Goal: Task Accomplishment & Management: Complete application form

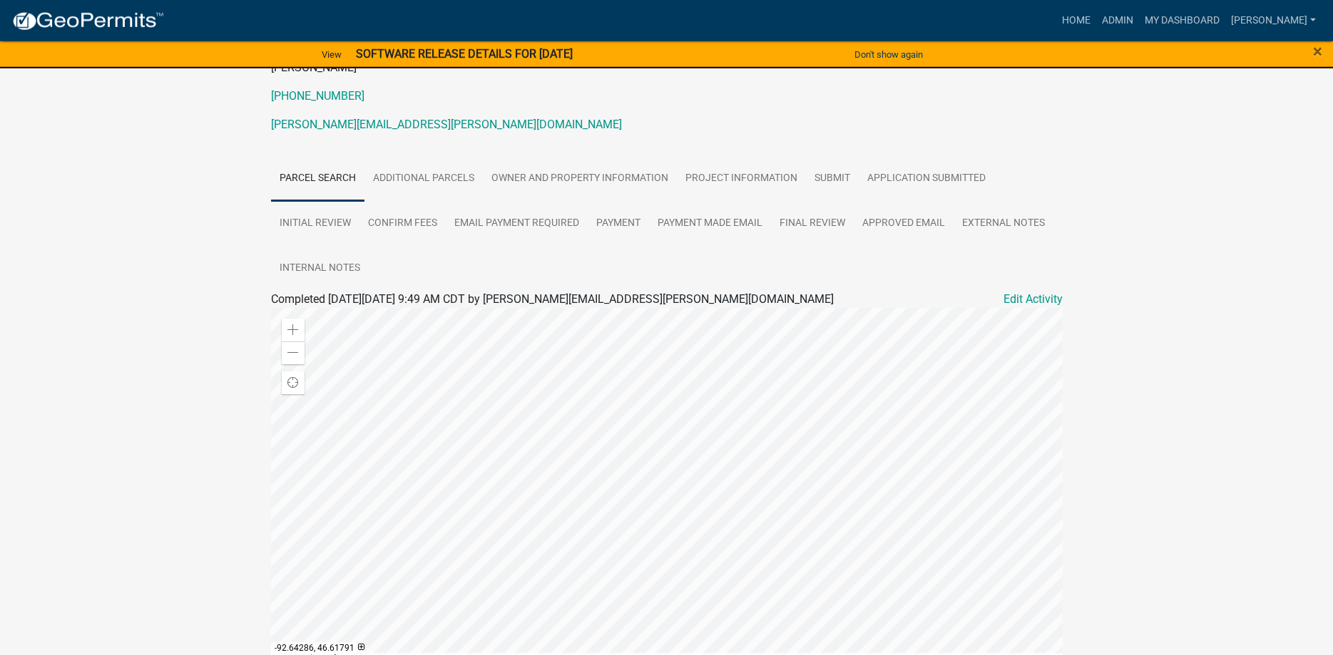
scroll to position [187, 0]
click at [600, 173] on link "Owner and Property Information" at bounding box center [580, 177] width 194 height 46
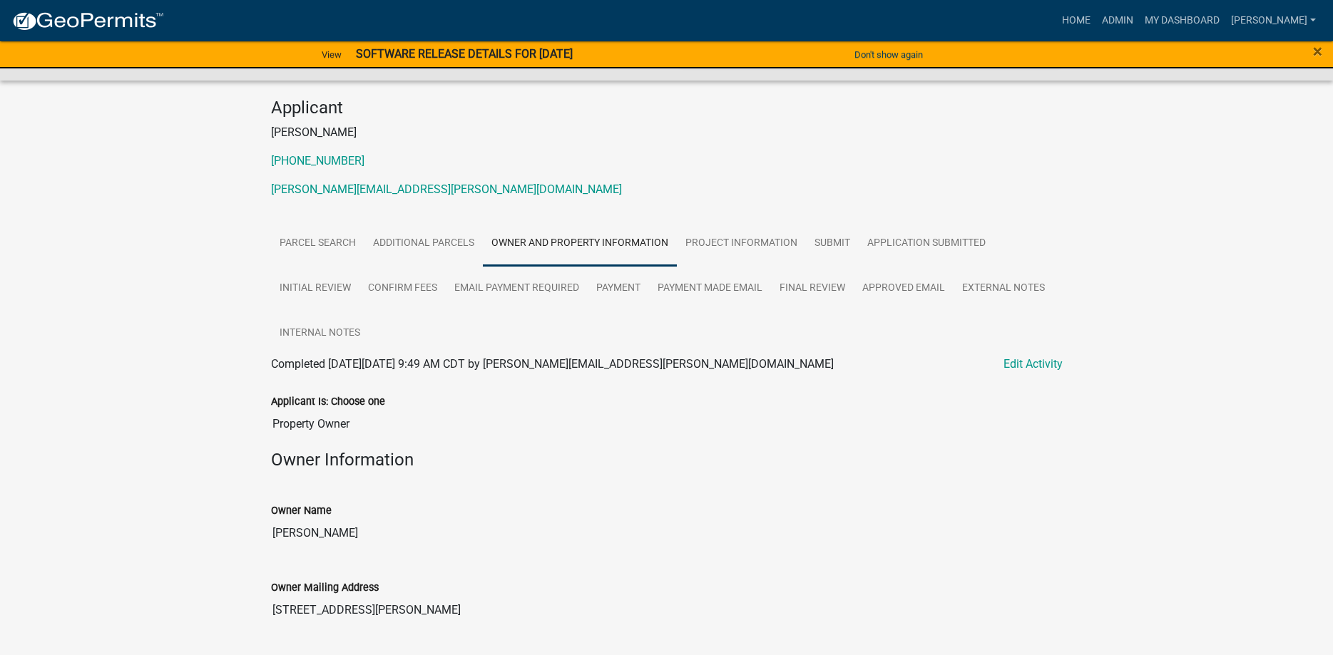
scroll to position [0, 0]
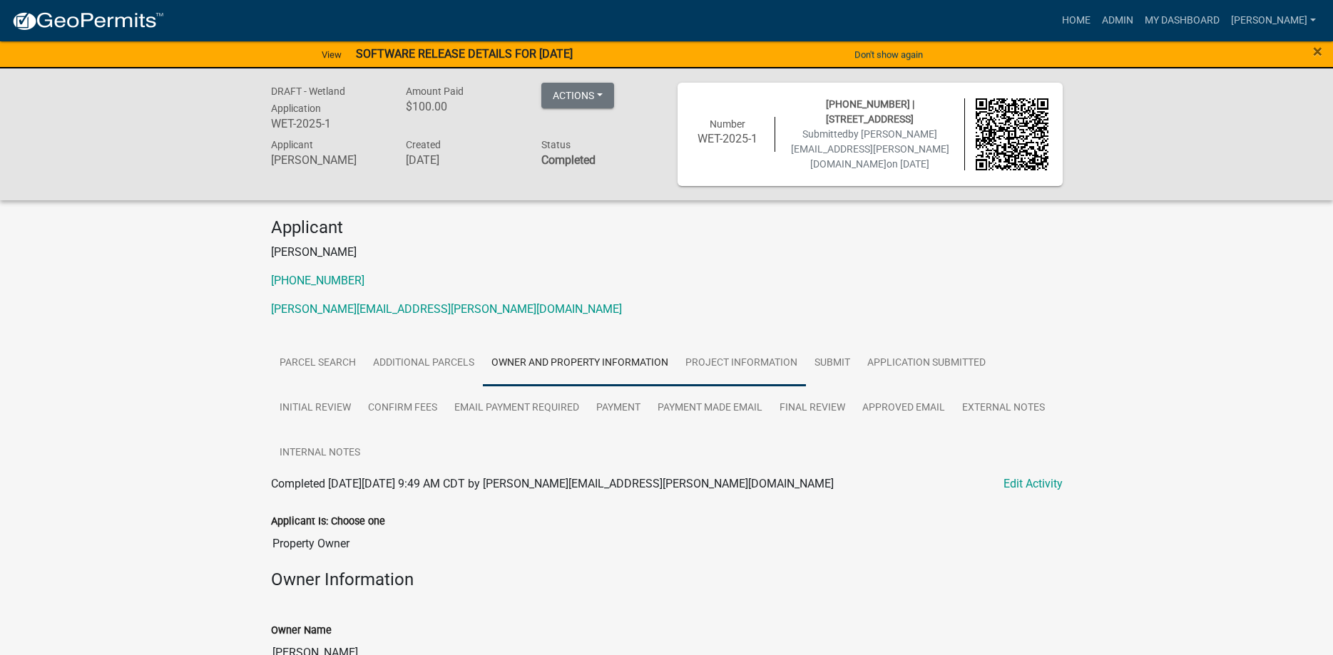
click at [712, 354] on link "Project Information" at bounding box center [741, 364] width 129 height 46
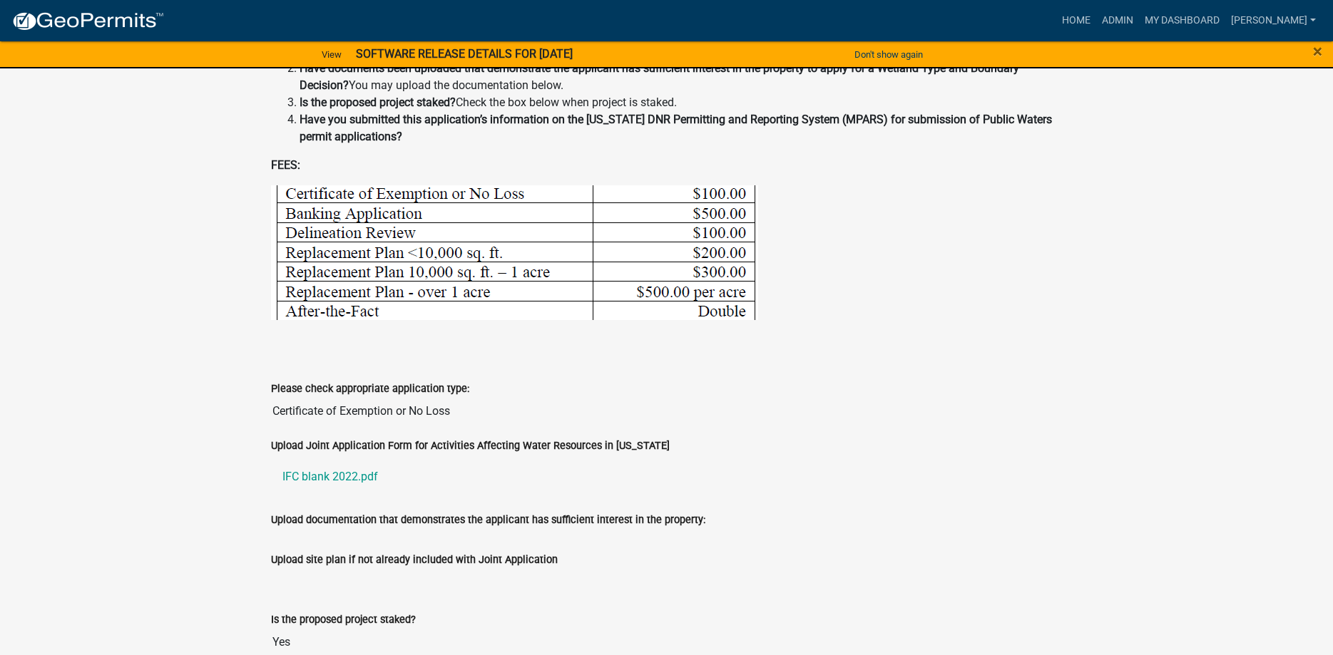
scroll to position [800, 0]
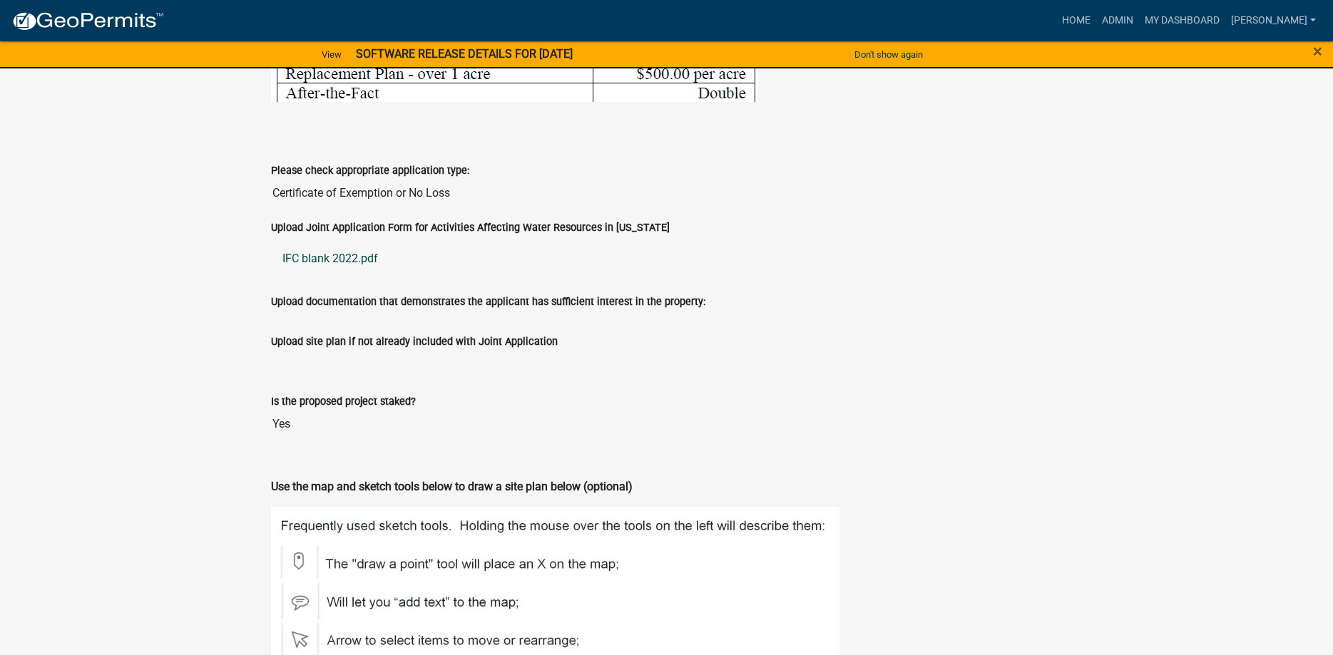
click at [334, 273] on link "IFC blank 2022.pdf" at bounding box center [666, 259] width 791 height 34
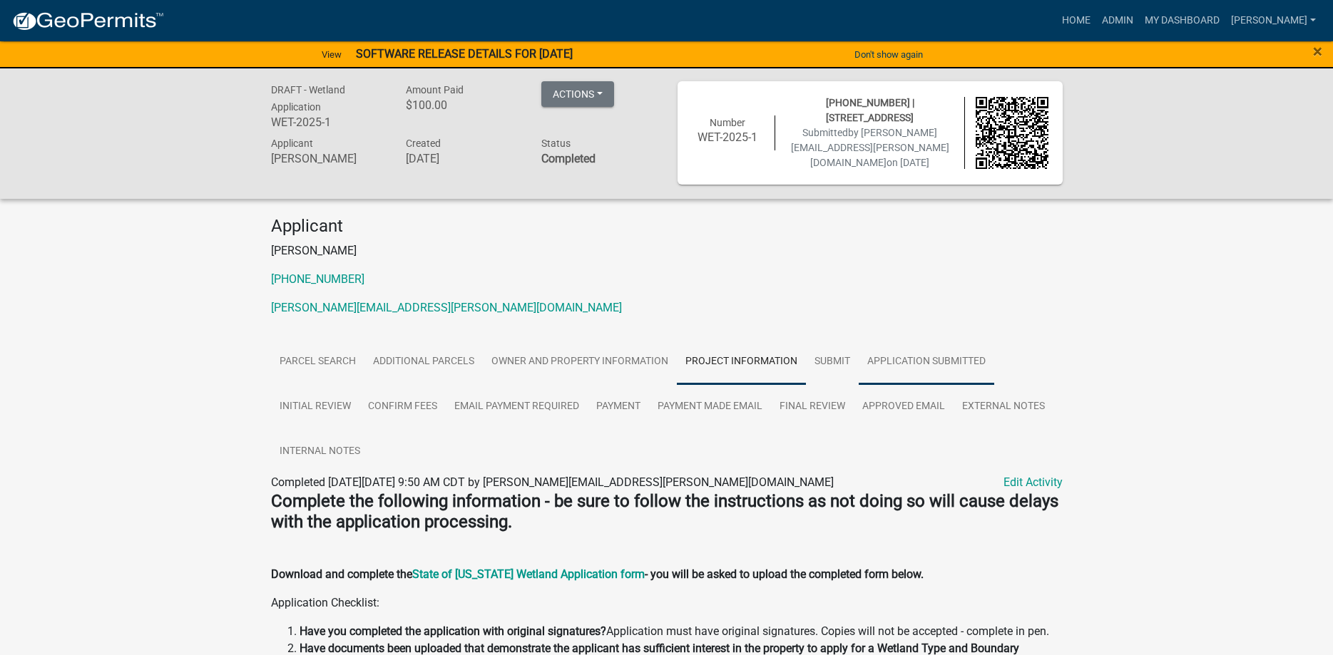
scroll to position [0, 0]
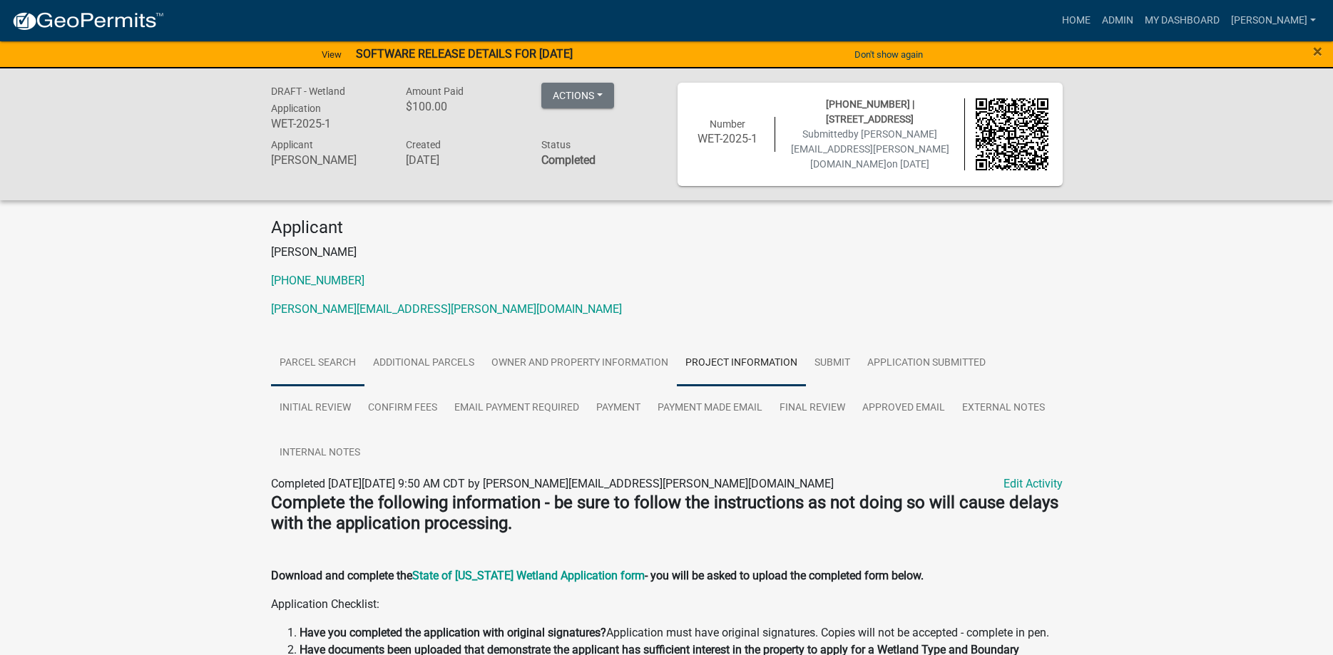
click at [309, 362] on link "Parcel search" at bounding box center [317, 364] width 93 height 46
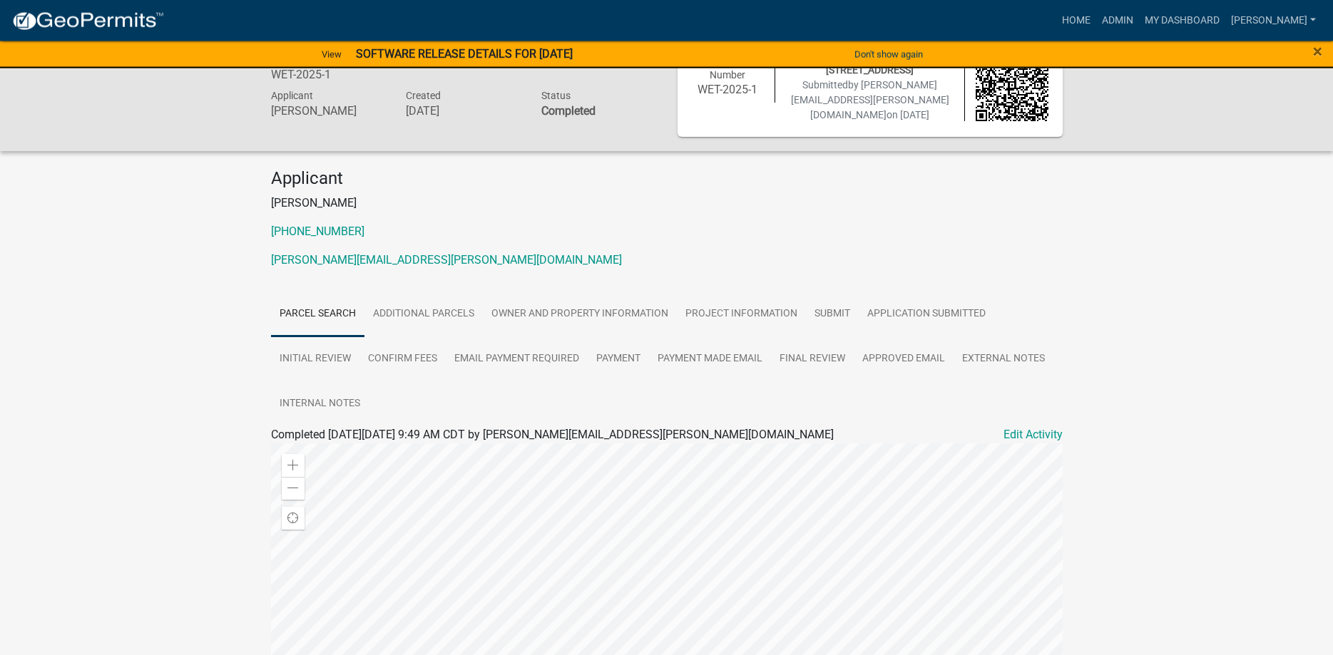
scroll to position [73, 0]
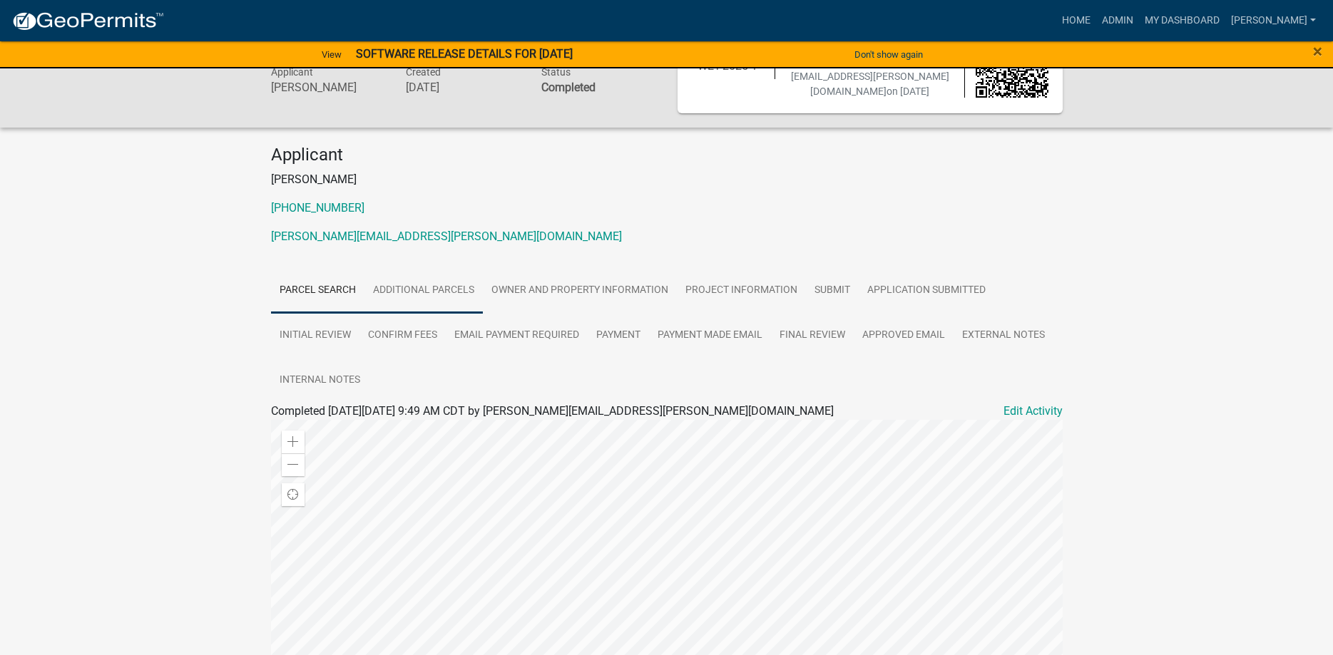
click at [452, 291] on link "Additional Parcels" at bounding box center [423, 291] width 118 height 46
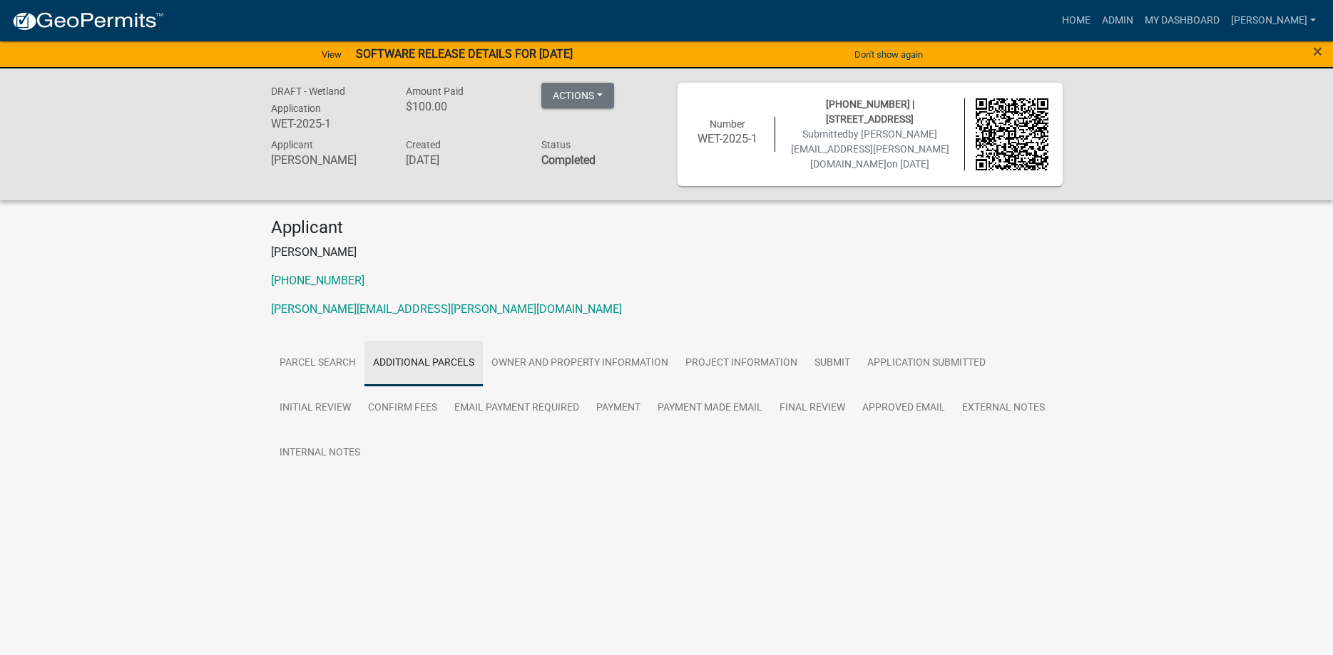
scroll to position [0, 0]
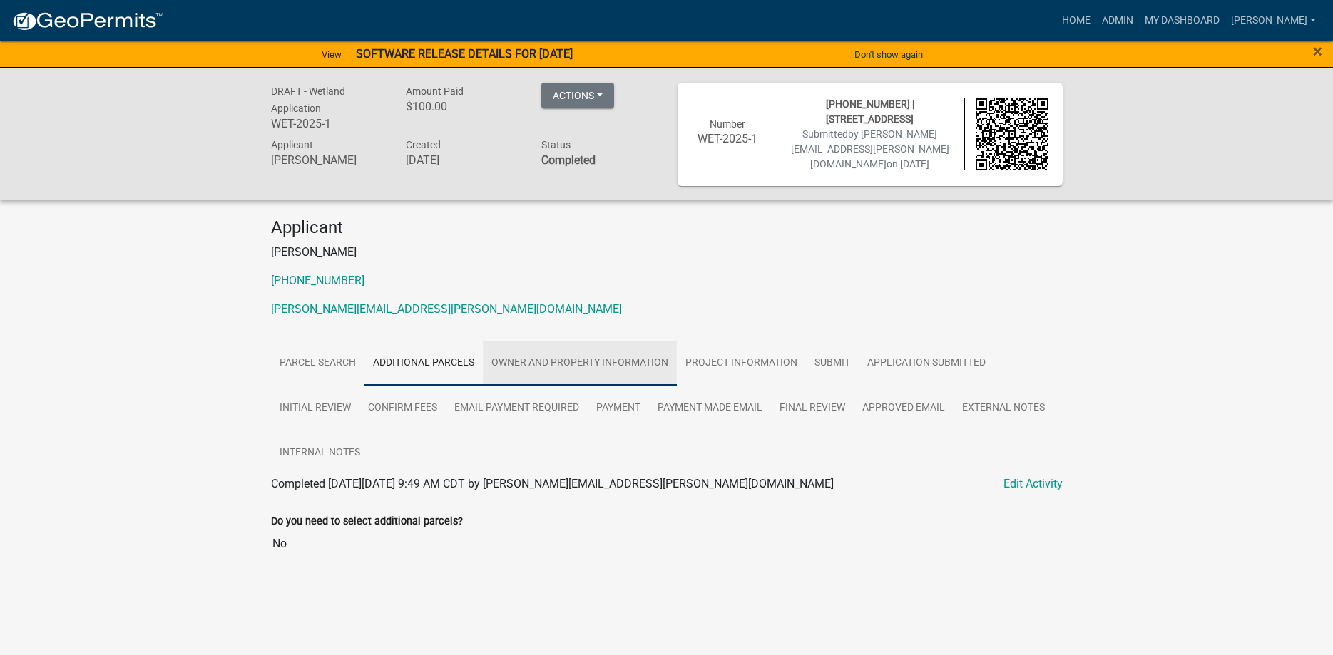
click at [559, 354] on link "Owner and Property Information" at bounding box center [580, 364] width 194 height 46
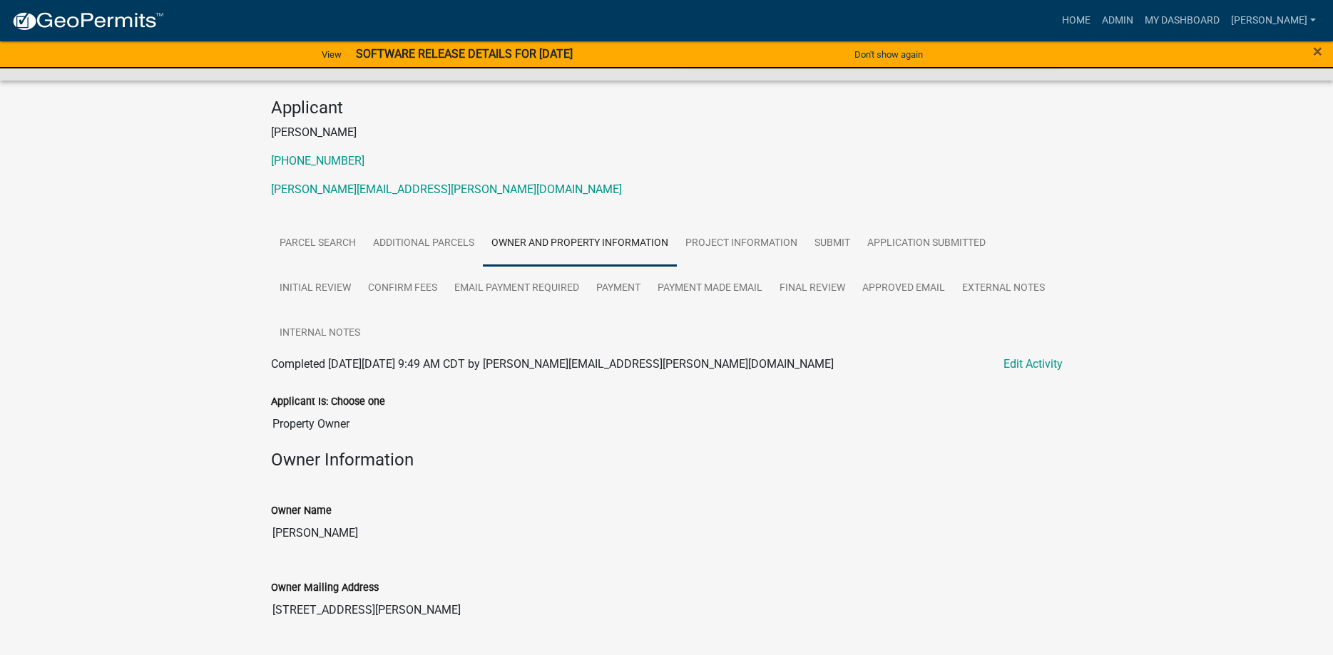
scroll to position [47, 0]
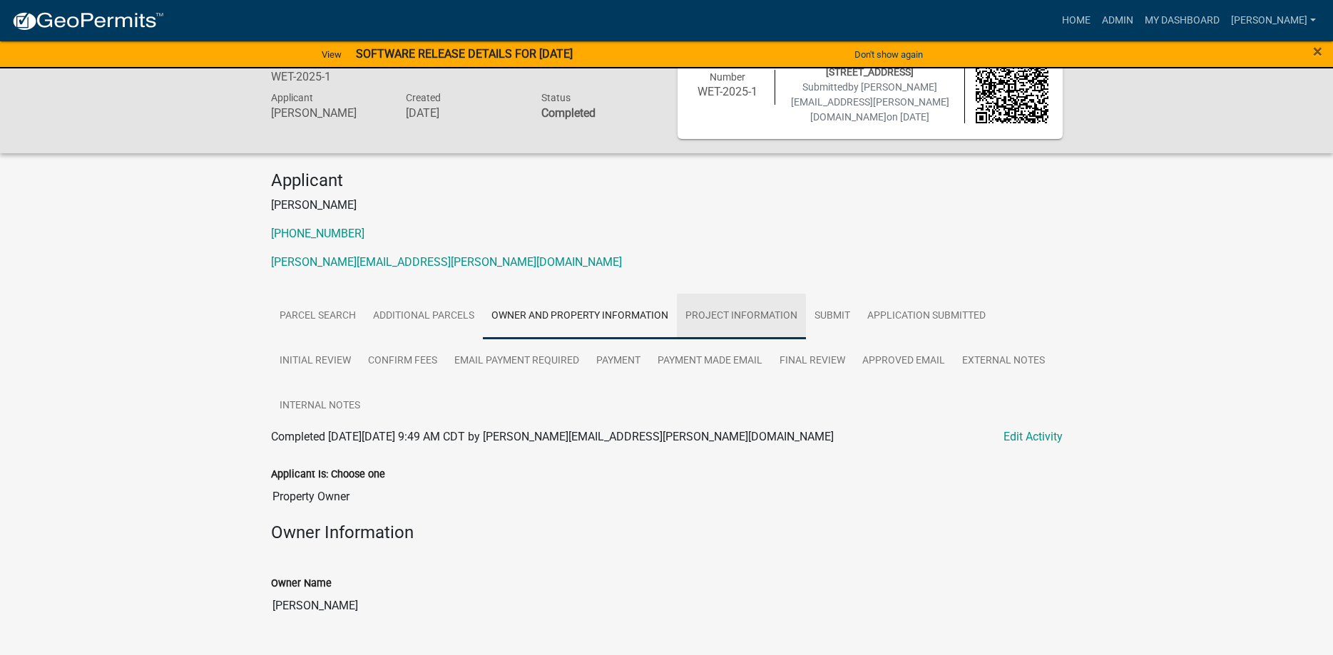
click at [734, 316] on link "Project Information" at bounding box center [741, 317] width 129 height 46
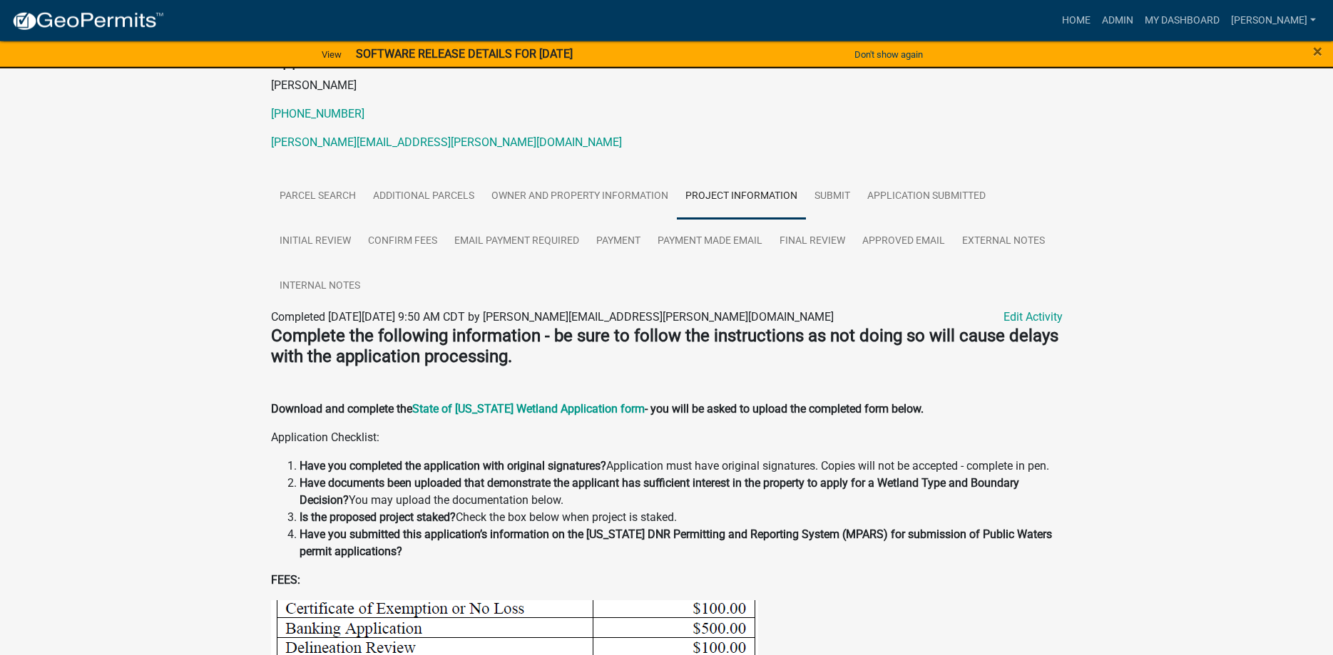
scroll to position [0, 0]
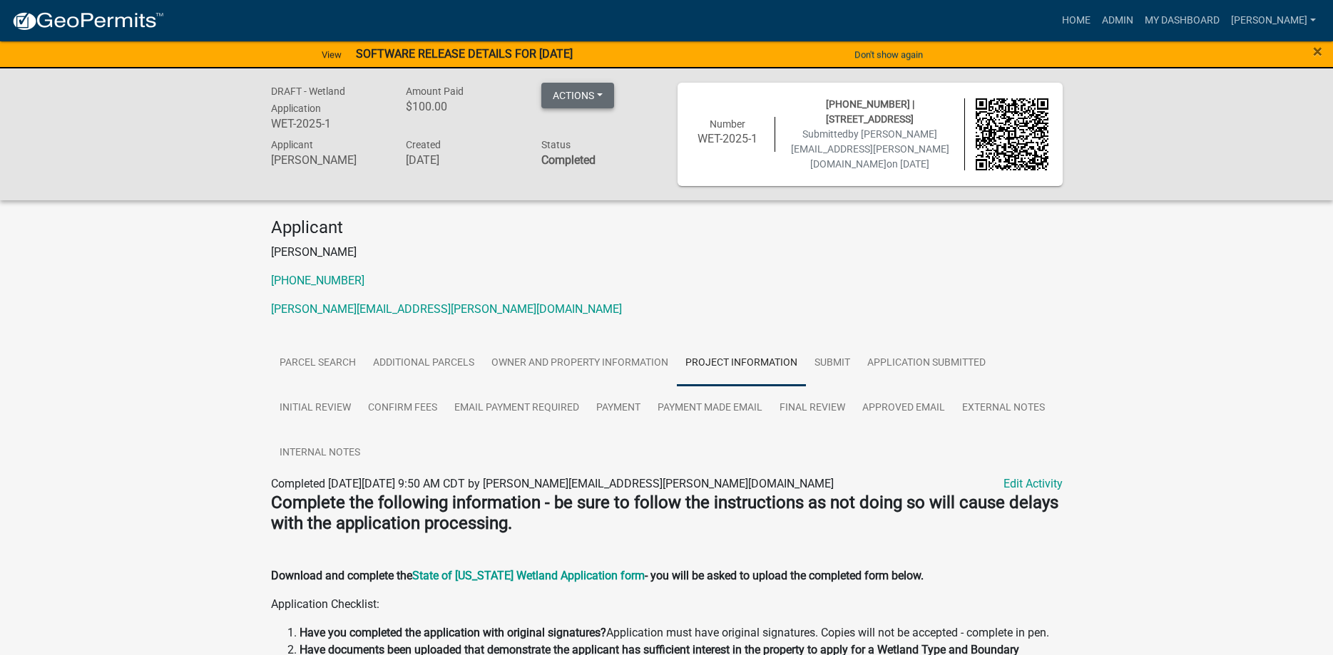
click at [604, 90] on button "Actions" at bounding box center [577, 96] width 73 height 26
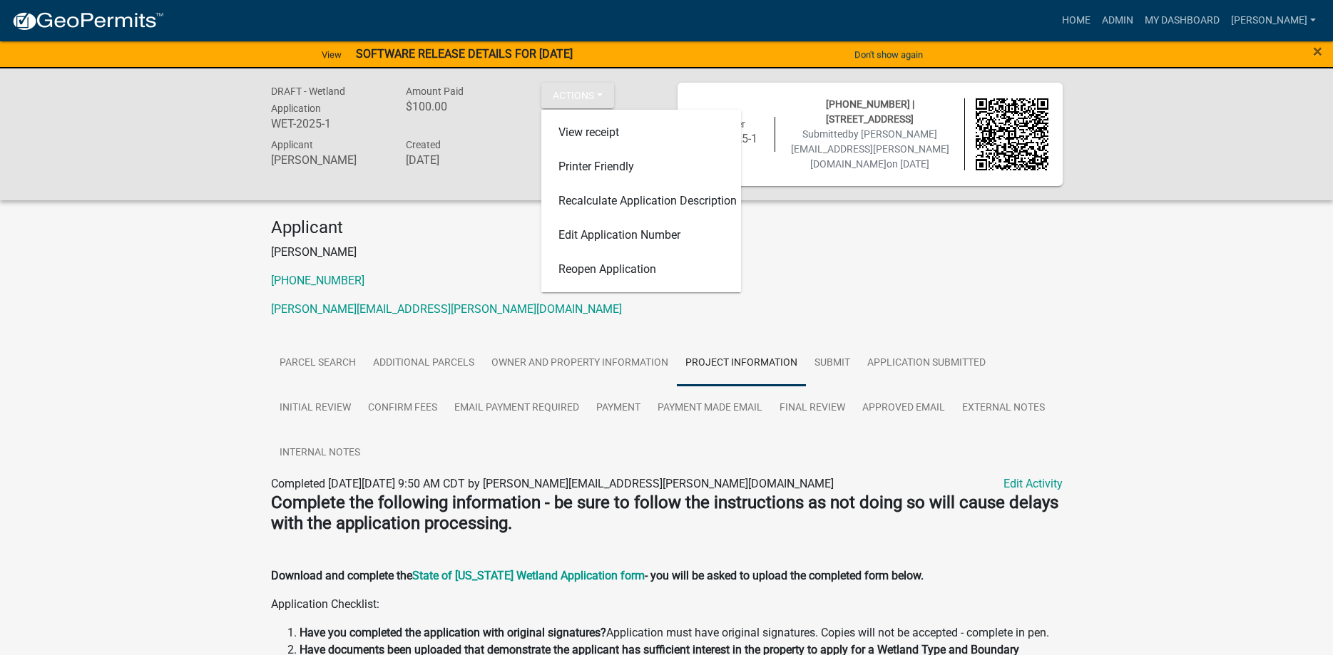
click at [855, 262] on div "Applicant [PERSON_NAME] [PHONE_NUMBER] [PERSON_NAME][EMAIL_ADDRESS][PERSON_NAME…" at bounding box center [666, 273] width 813 height 112
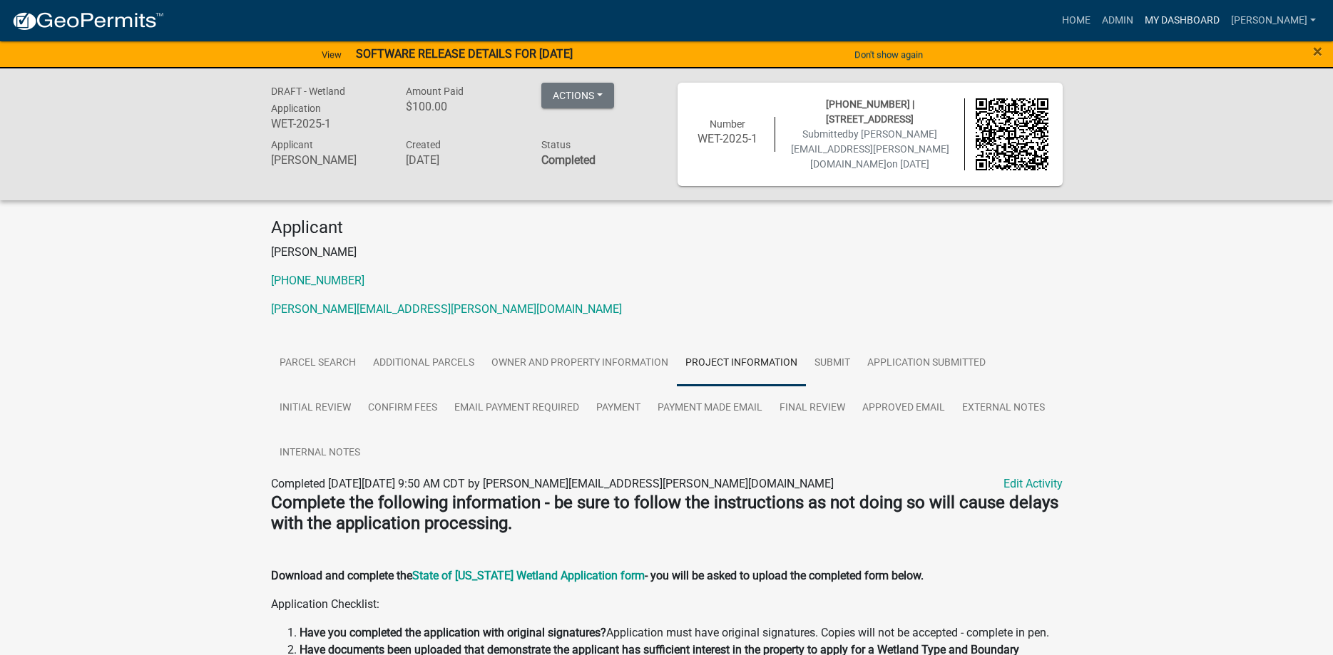
click at [1181, 14] on link "My Dashboard" at bounding box center [1182, 20] width 86 height 27
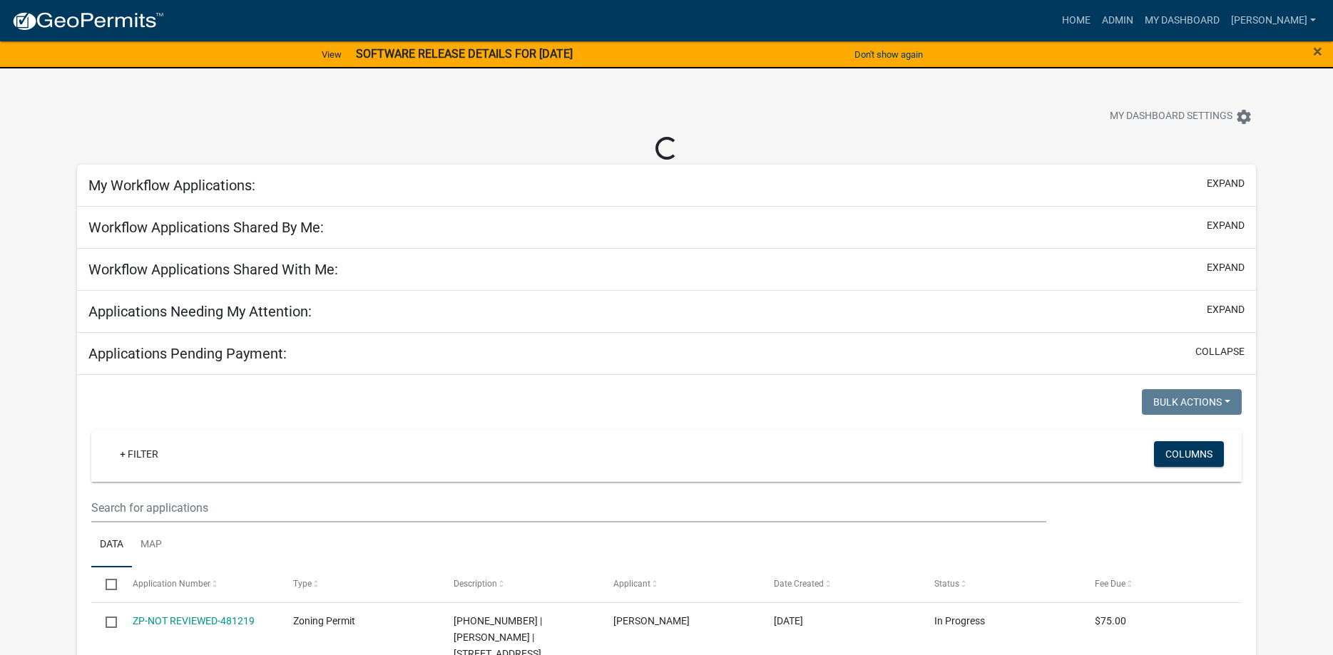
click at [1055, 17] on div "Home Admin My Dashboard [PERSON_NAME] Admin Account Logout" at bounding box center [748, 20] width 1146 height 27
click at [1072, 17] on link "Home" at bounding box center [1076, 20] width 40 height 27
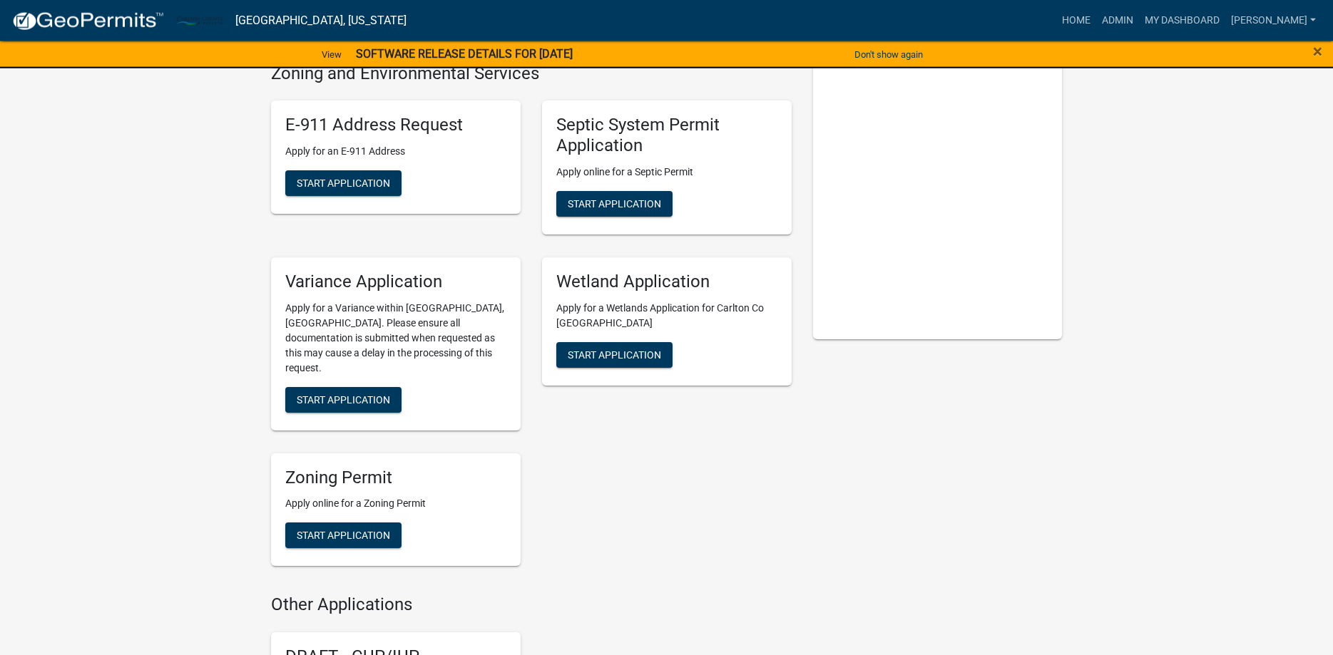
scroll to position [90, 0]
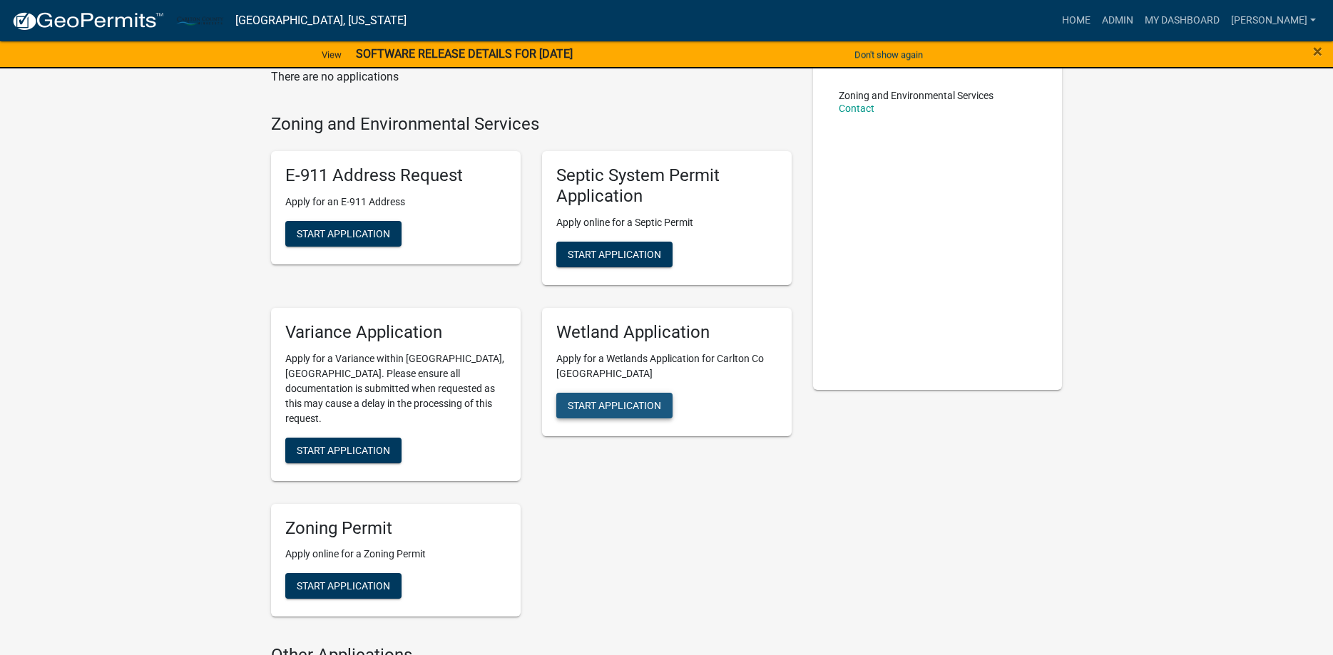
click at [632, 409] on span "Start Application" at bounding box center [614, 404] width 93 height 11
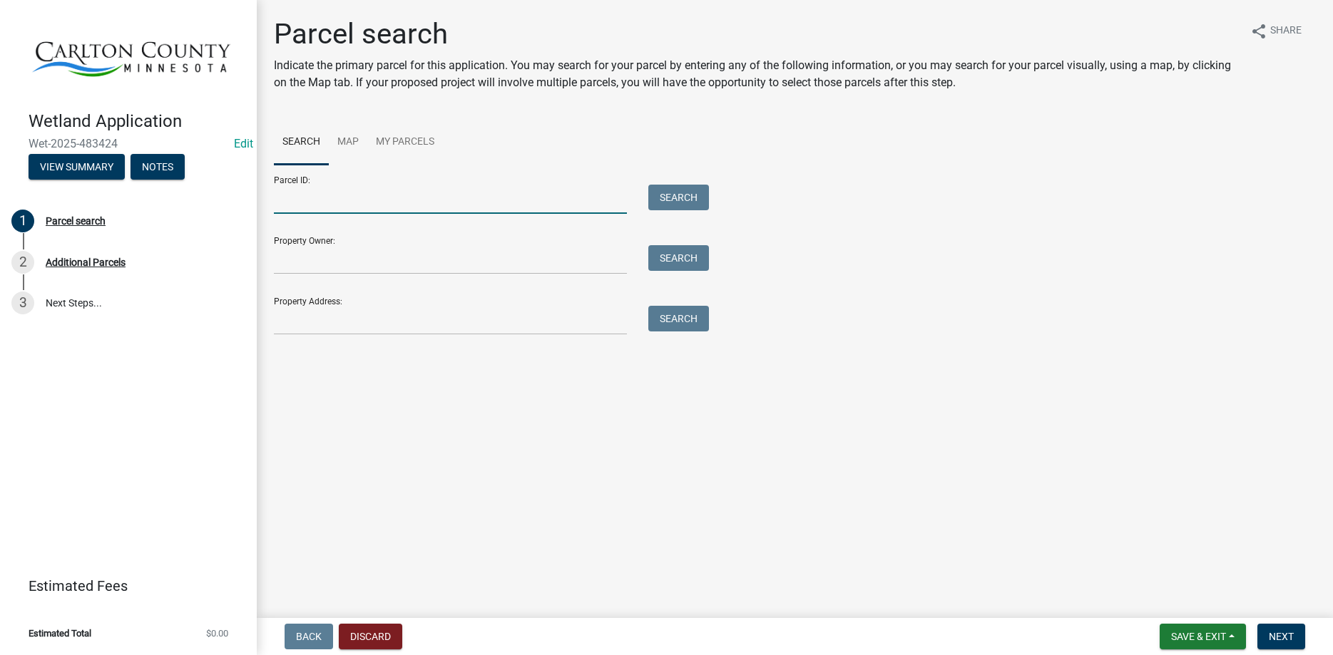
click at [419, 207] on input "Parcel ID:" at bounding box center [450, 199] width 353 height 29
click at [421, 268] on input "Property Owner:" at bounding box center [450, 259] width 353 height 29
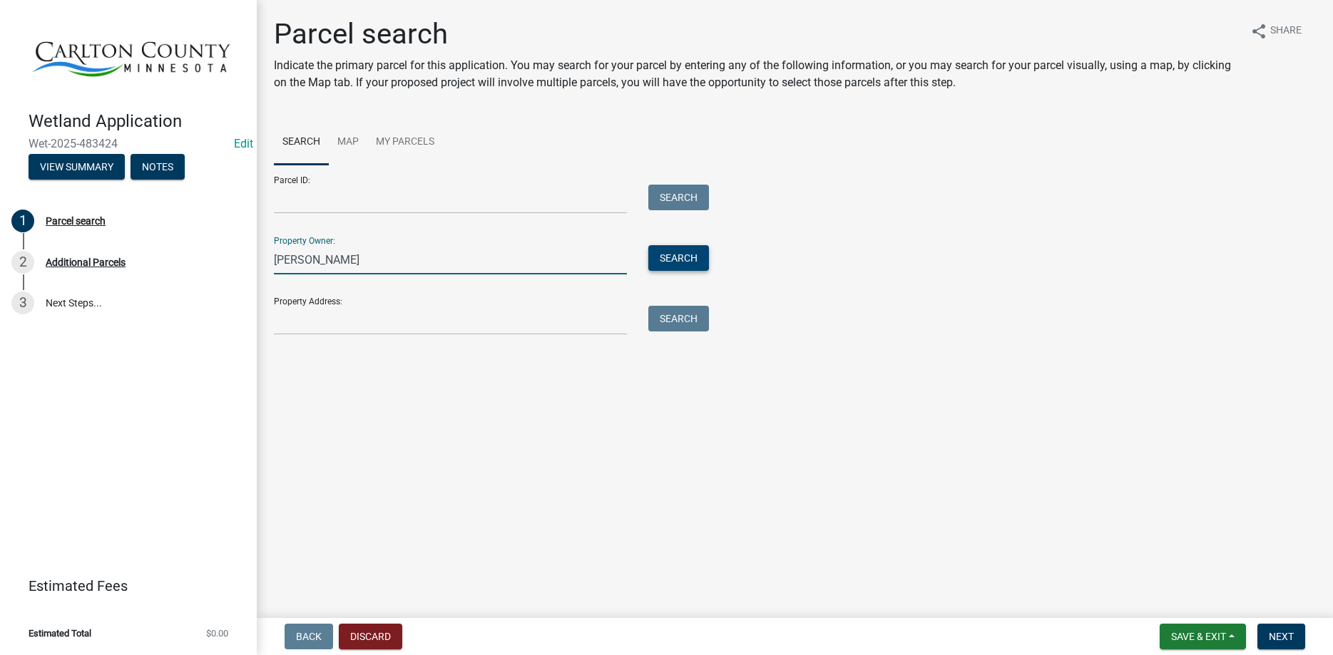
type input "[PERSON_NAME]"
click at [672, 259] on button "Search" at bounding box center [678, 258] width 61 height 26
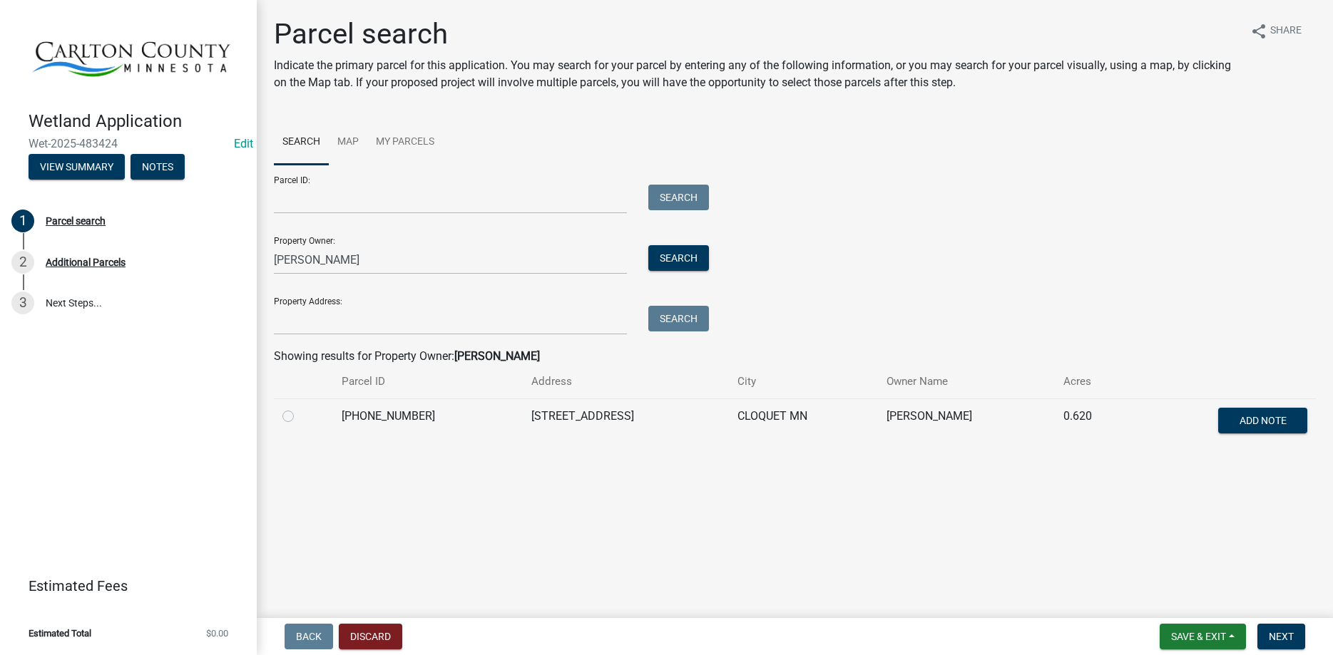
click at [299, 408] on label at bounding box center [299, 408] width 0 height 0
click at [299, 417] on input "radio" at bounding box center [303, 412] width 9 height 9
radio input "true"
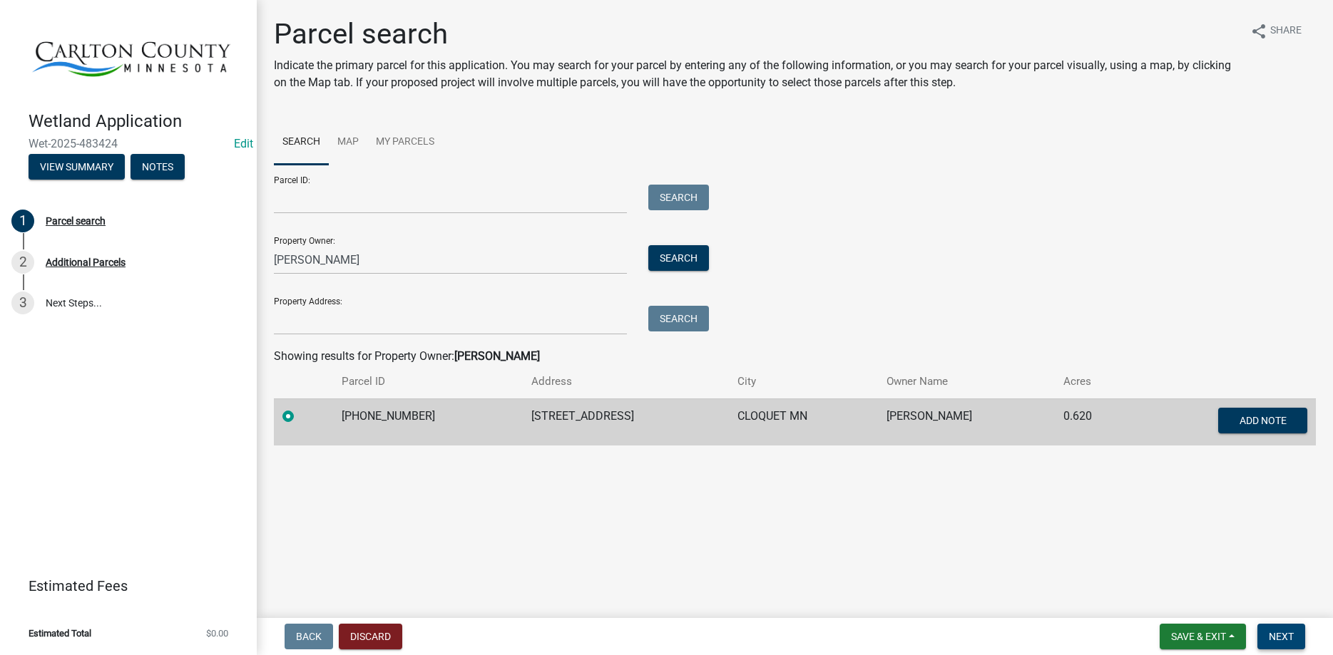
click at [1277, 630] on button "Next" at bounding box center [1281, 637] width 48 height 26
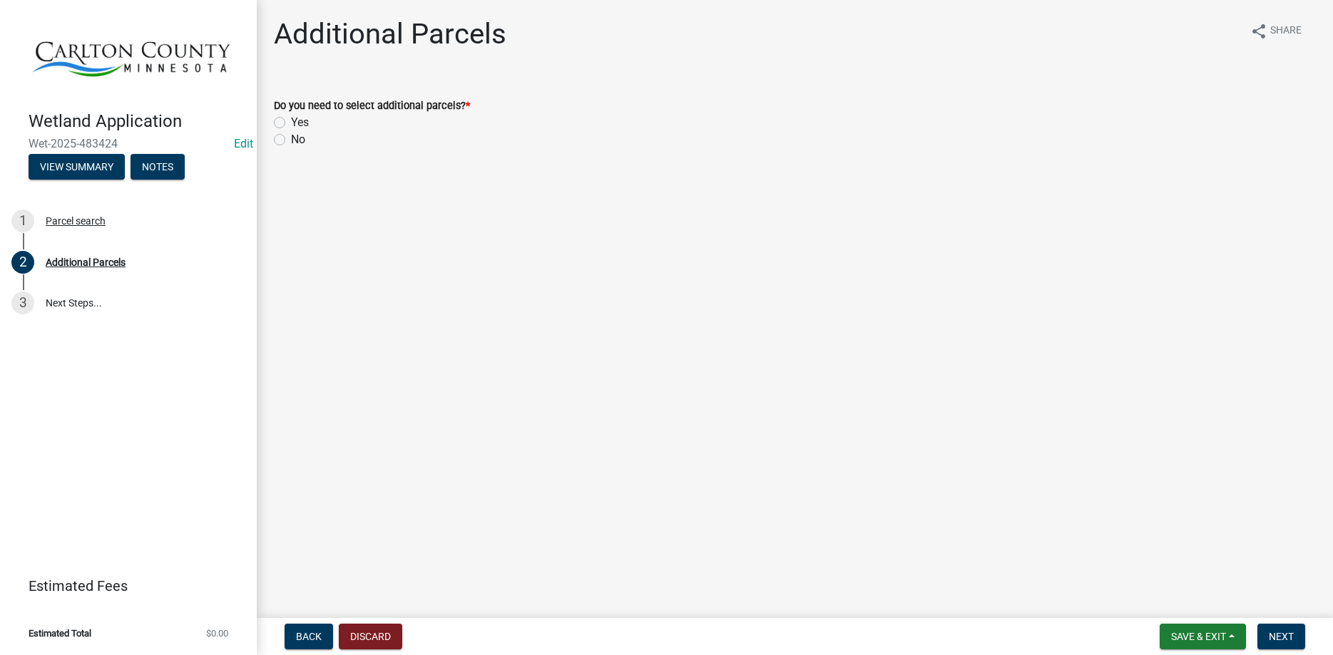
click at [291, 123] on label "Yes" at bounding box center [300, 122] width 18 height 17
click at [291, 123] on input "Yes" at bounding box center [295, 118] width 9 height 9
radio input "true"
click at [1276, 631] on span "Next" at bounding box center [1280, 636] width 25 height 11
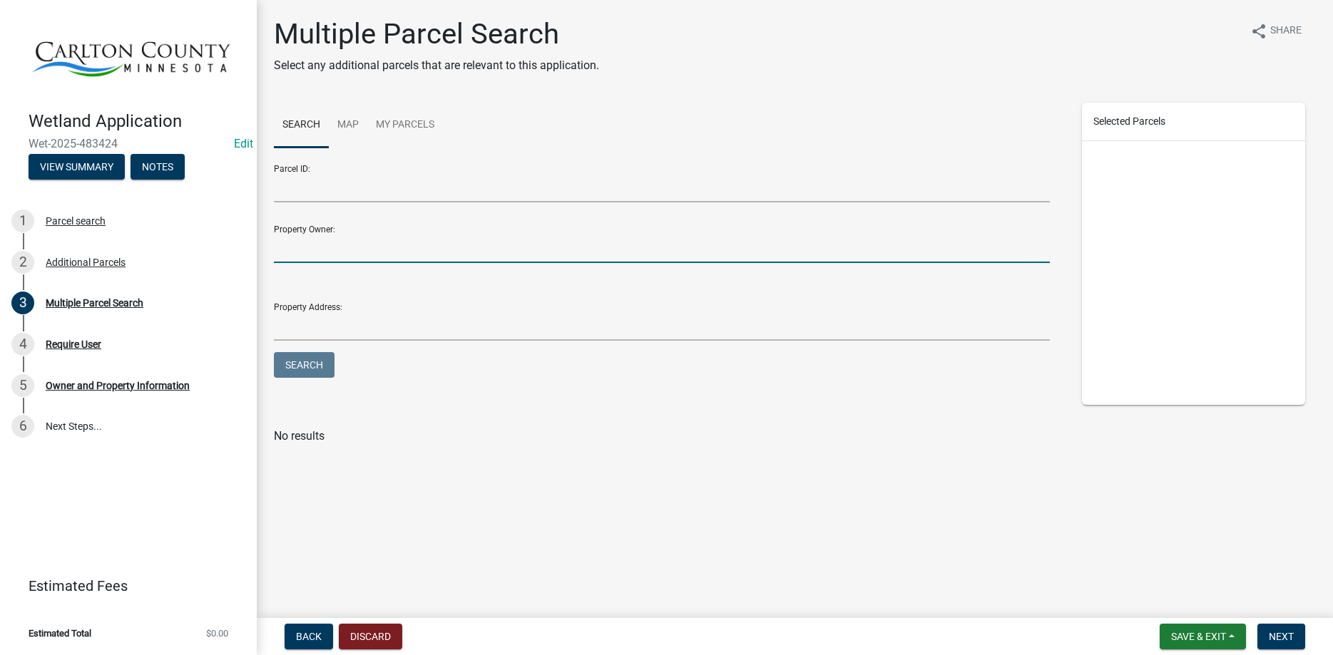
click at [381, 247] on input "Property Owner:" at bounding box center [662, 248] width 776 height 29
click at [1276, 631] on span "Next" at bounding box center [1280, 636] width 25 height 11
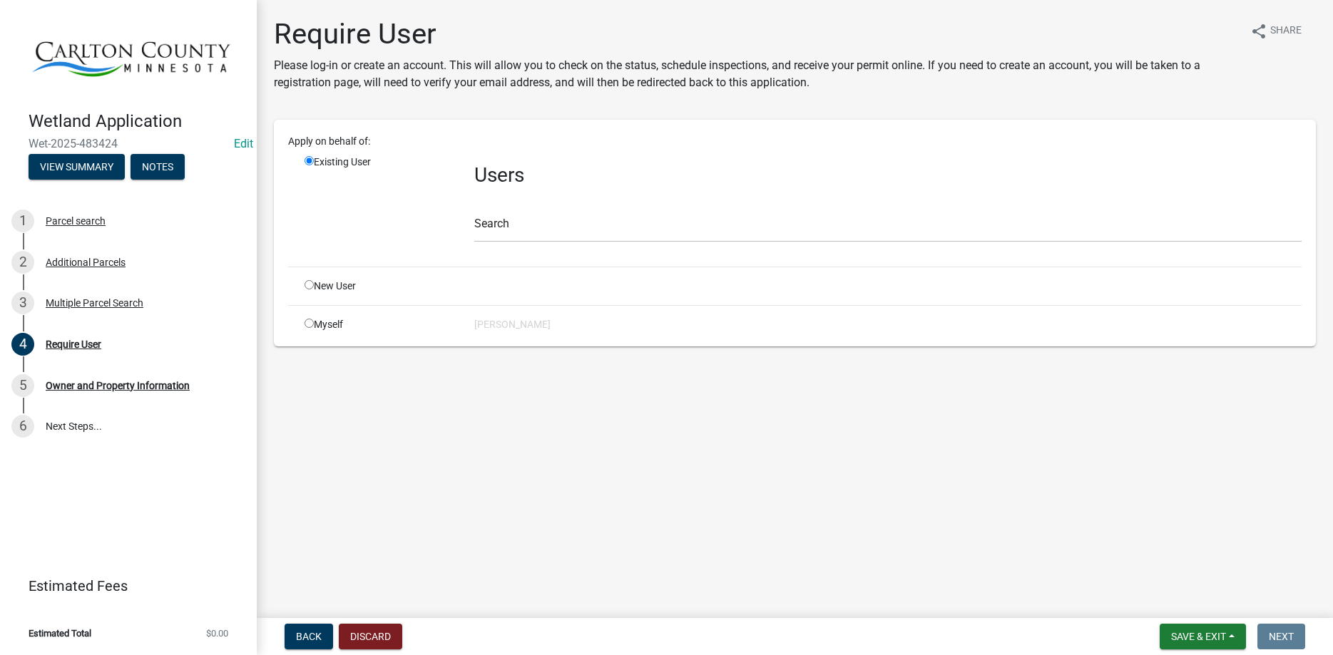
click at [309, 322] on input "radio" at bounding box center [308, 323] width 9 height 9
radio input "true"
radio input "false"
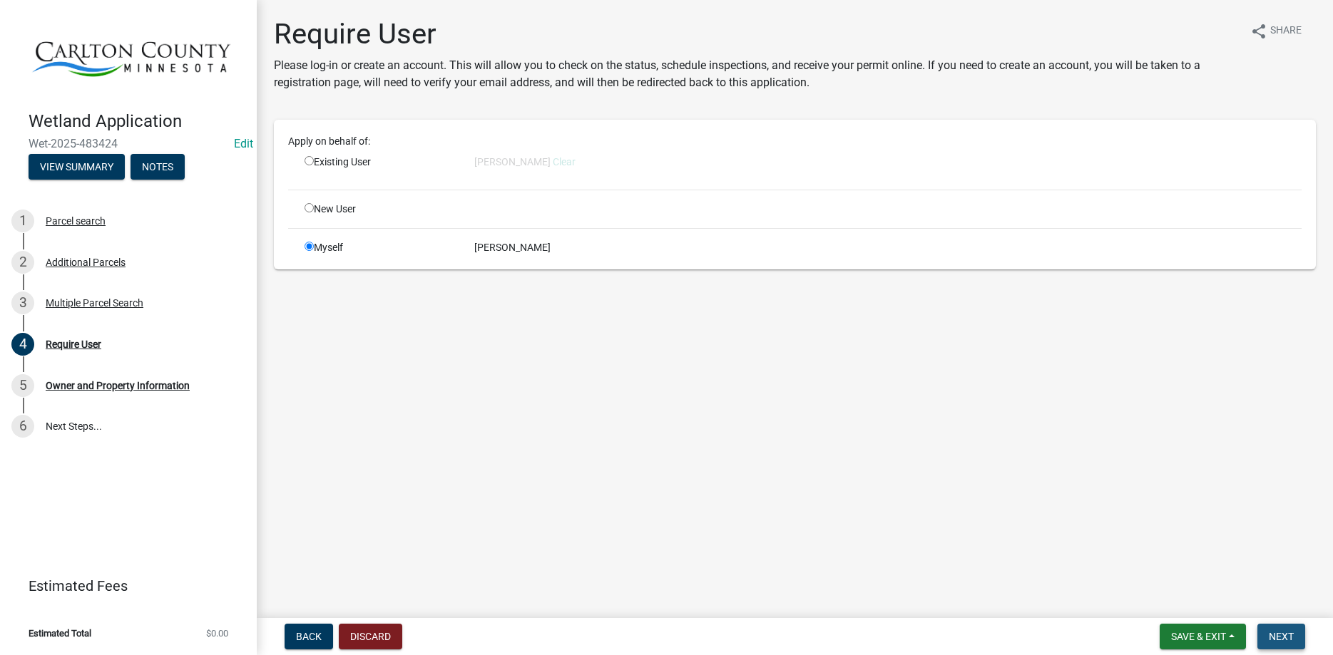
click at [1292, 636] on span "Next" at bounding box center [1280, 636] width 25 height 11
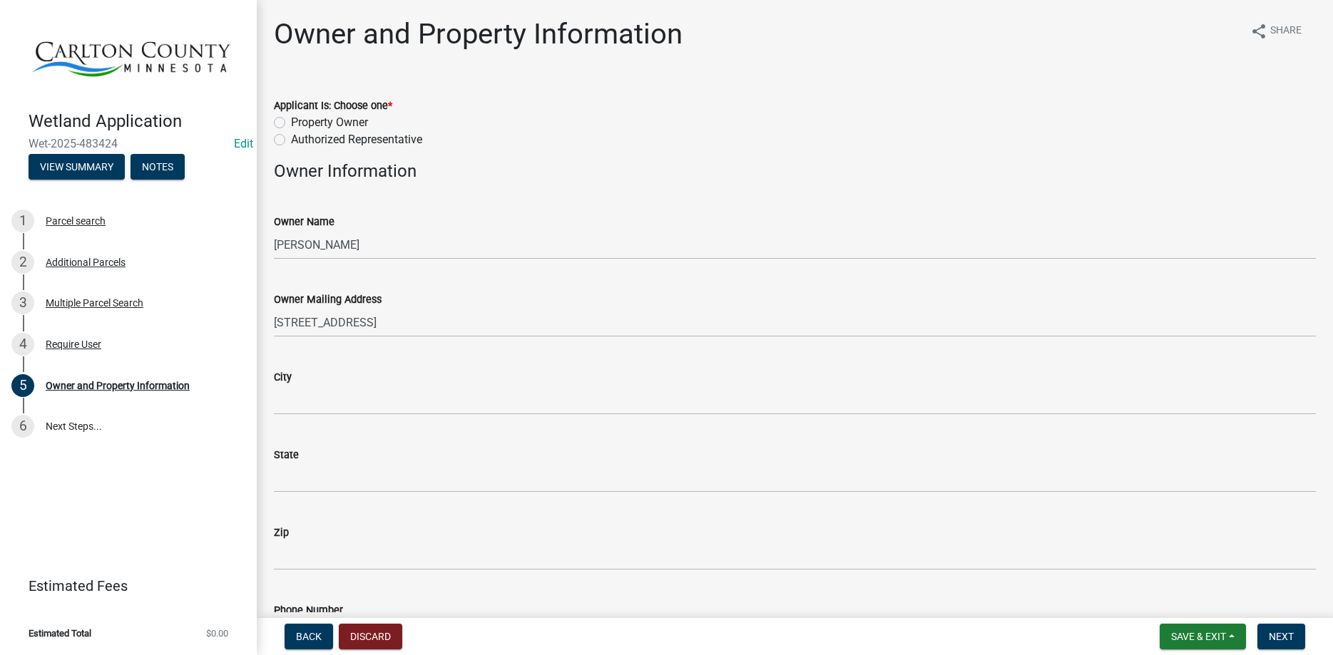
click at [291, 125] on label "Property Owner" at bounding box center [329, 122] width 77 height 17
click at [291, 123] on input "Property Owner" at bounding box center [295, 118] width 9 height 9
radio input "true"
